Goal: Information Seeking & Learning: Learn about a topic

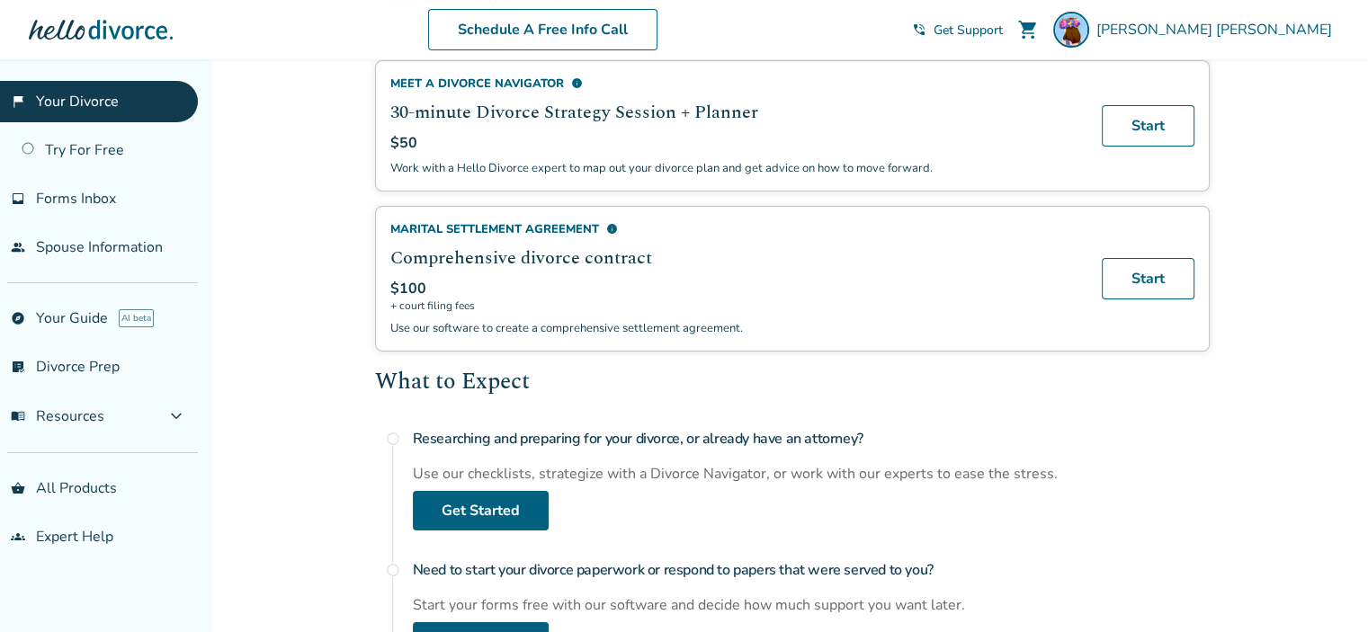
scroll to position [360, 0]
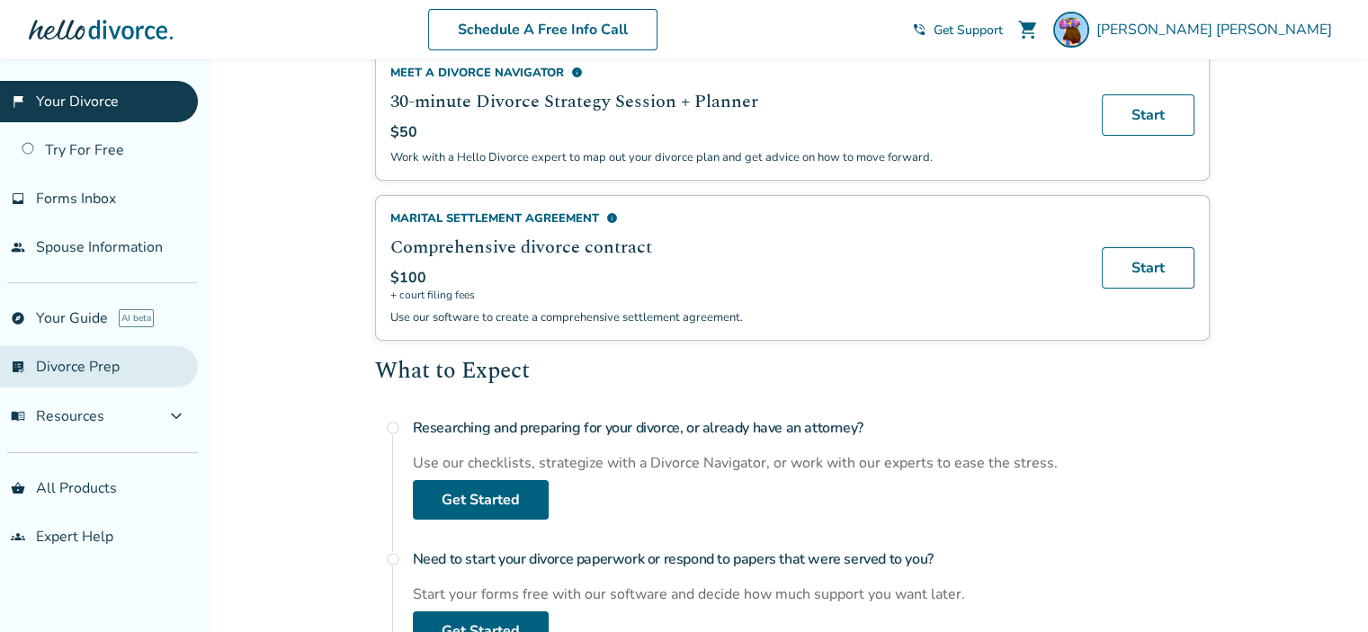
click at [86, 363] on link "list_alt_check Divorce Prep" at bounding box center [99, 366] width 198 height 41
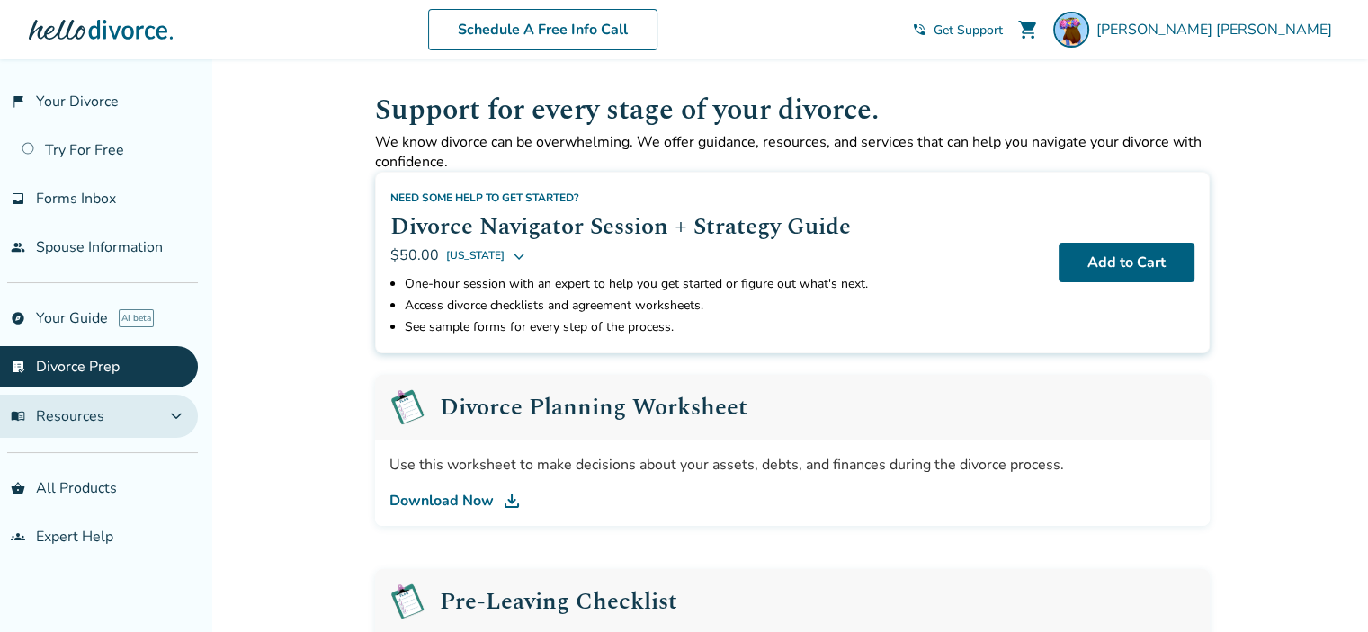
click at [151, 420] on button "menu_book Resources expand_more" at bounding box center [99, 416] width 198 height 43
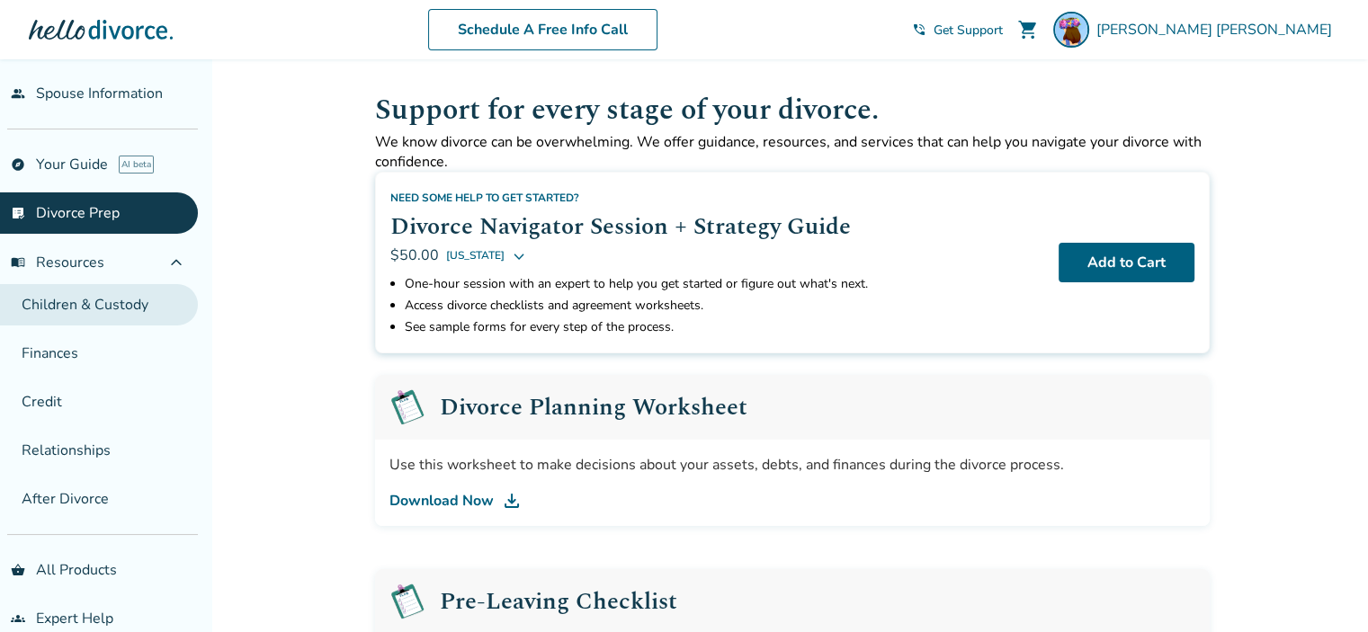
scroll to position [177, 0]
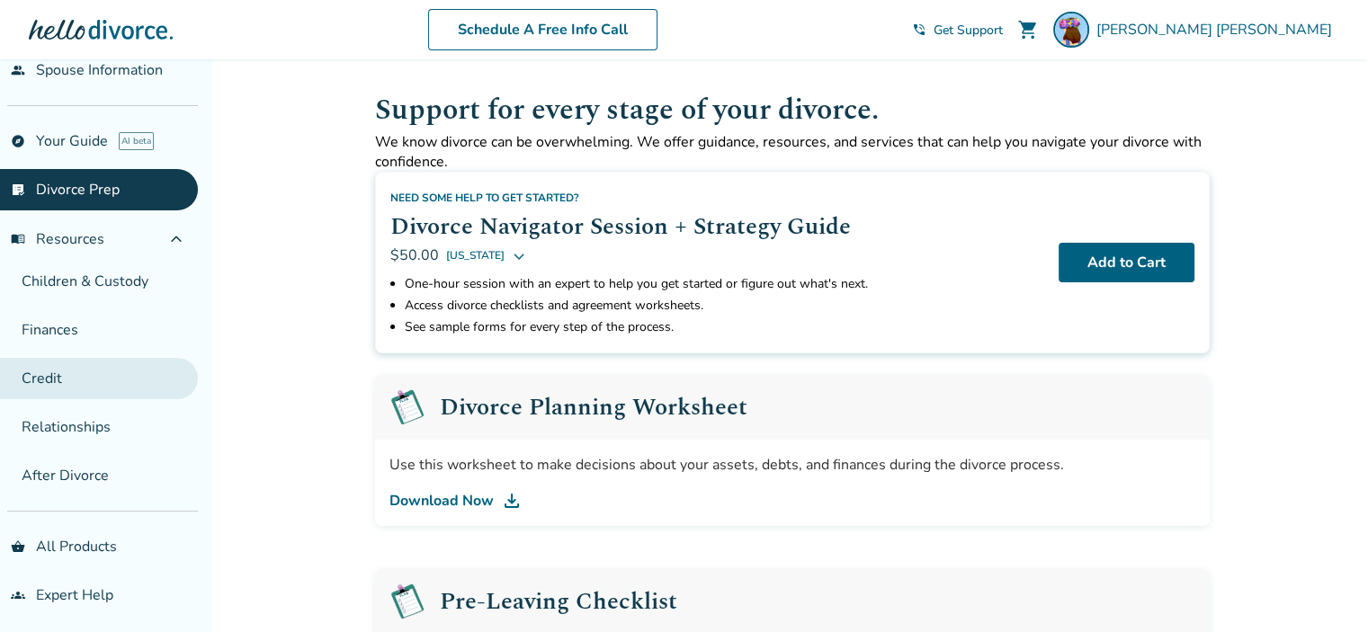
click at [86, 387] on link "Credit" at bounding box center [99, 378] width 198 height 41
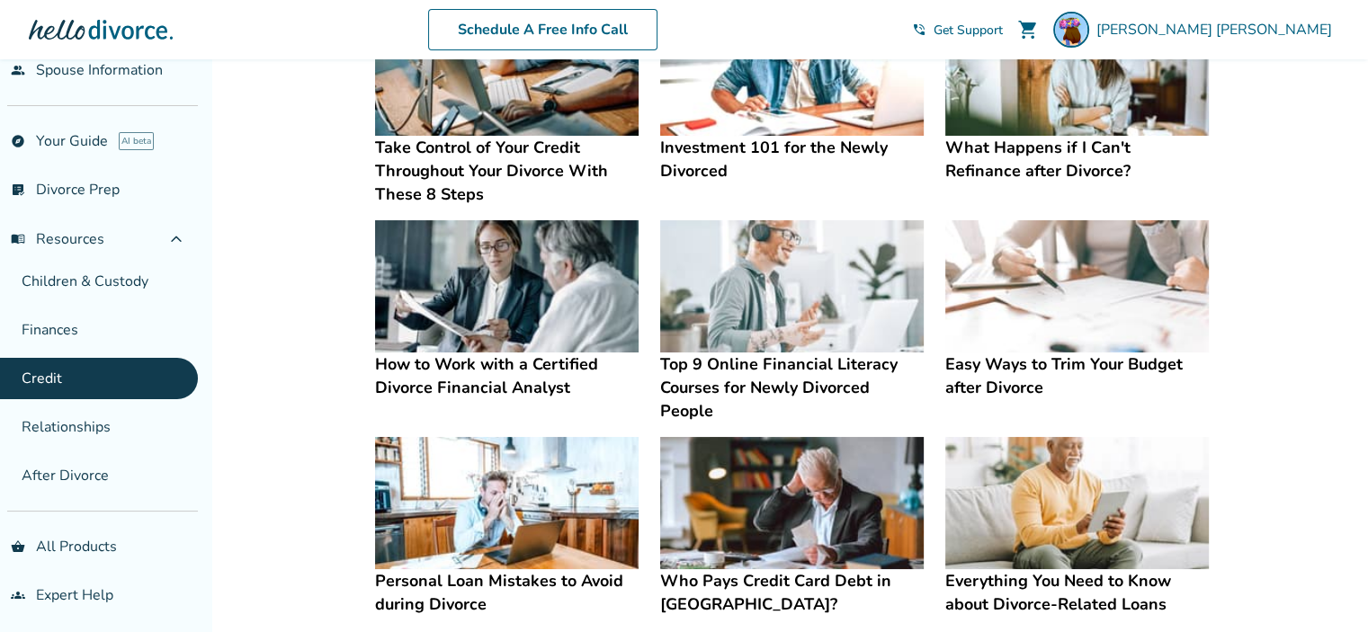
scroll to position [346, 0]
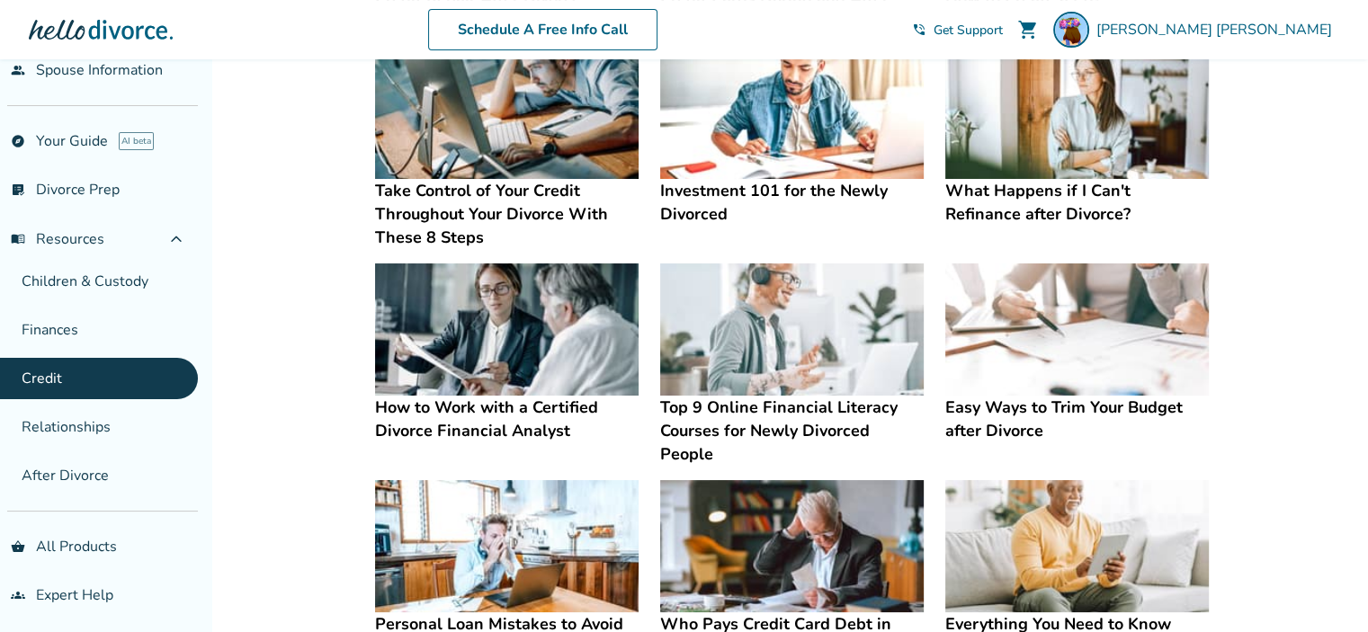
click at [1052, 365] on img at bounding box center [1077, 330] width 264 height 132
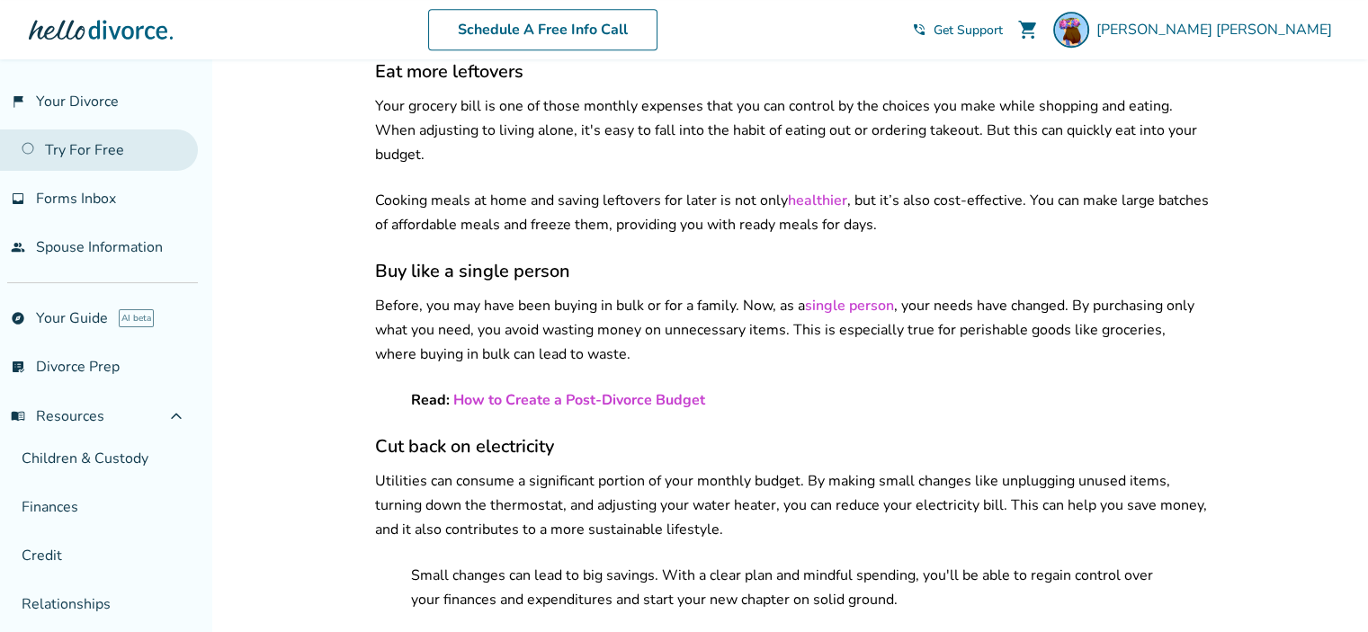
scroll to position [976, 0]
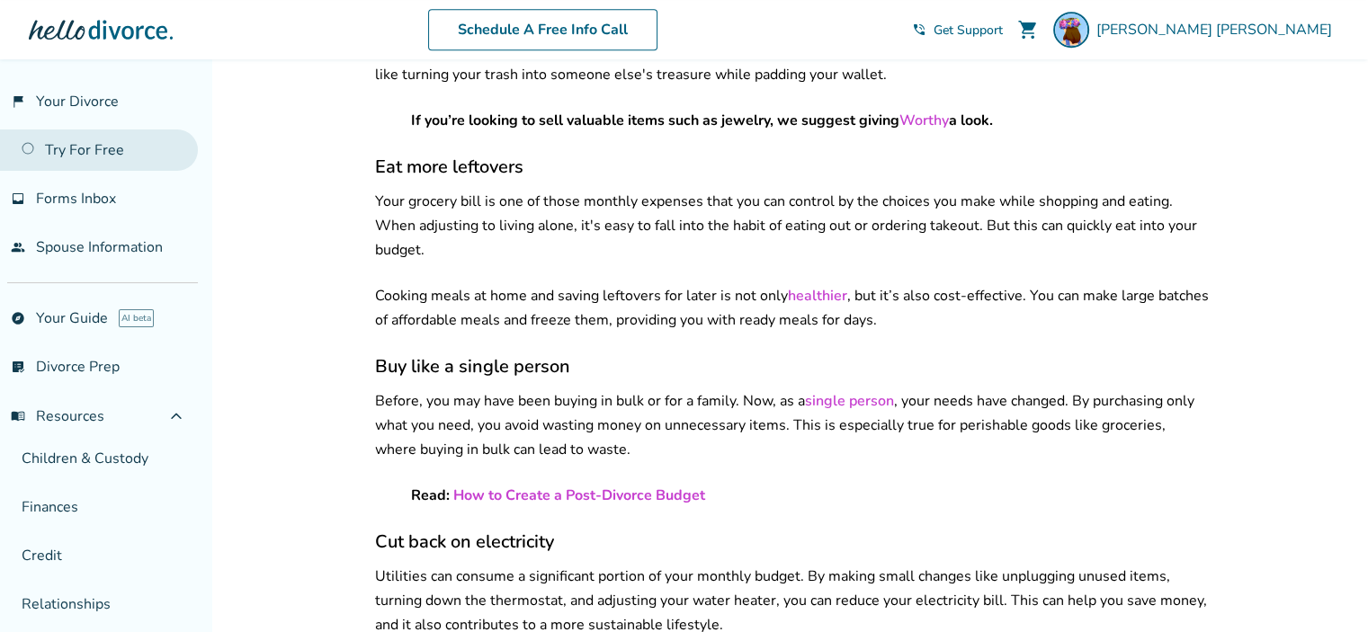
click at [79, 159] on link "Try For Free" at bounding box center [99, 150] width 198 height 41
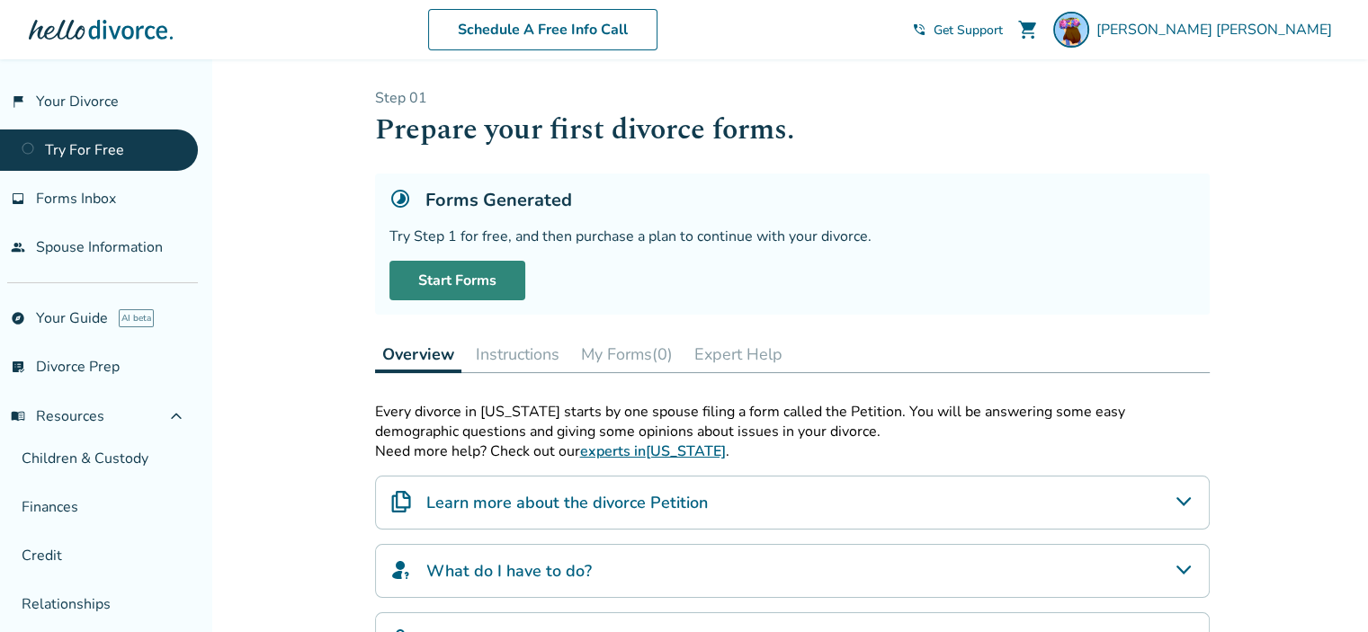
click at [488, 279] on link "Start Forms" at bounding box center [457, 281] width 136 height 40
